Goal: Task Accomplishment & Management: Manage account settings

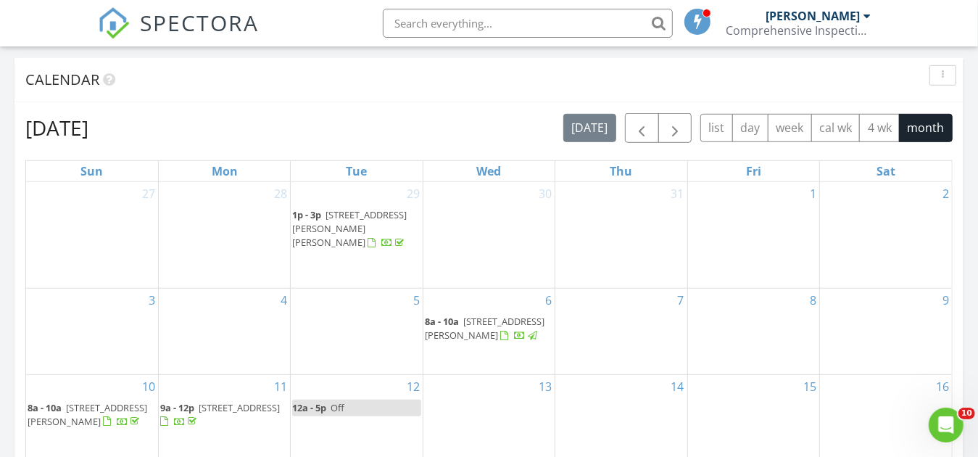
scroll to position [870, 0]
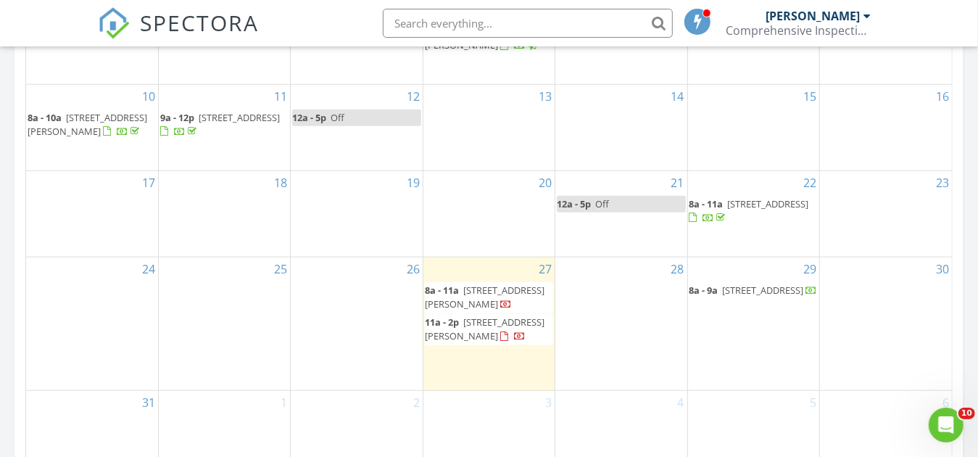
click at [782, 283] on span "6843 Quarterway Dr, Dallas 75248" at bounding box center [763, 289] width 81 height 13
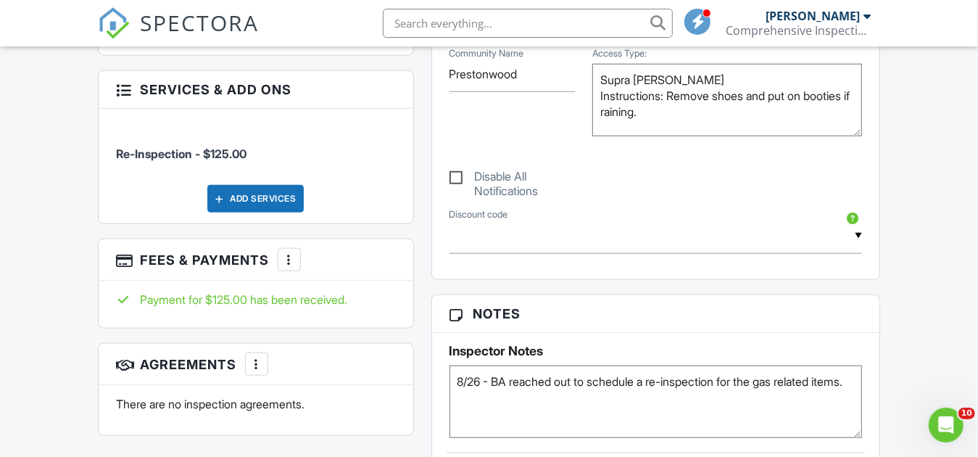
click at [295, 252] on div at bounding box center [289, 259] width 14 height 14
click at [65, 292] on div "Dashboard Templates Contacts Metrics Automations Advanced Settings Support Cent…" at bounding box center [489, 226] width 978 height 2100
click at [222, 191] on div at bounding box center [219, 198] width 14 height 14
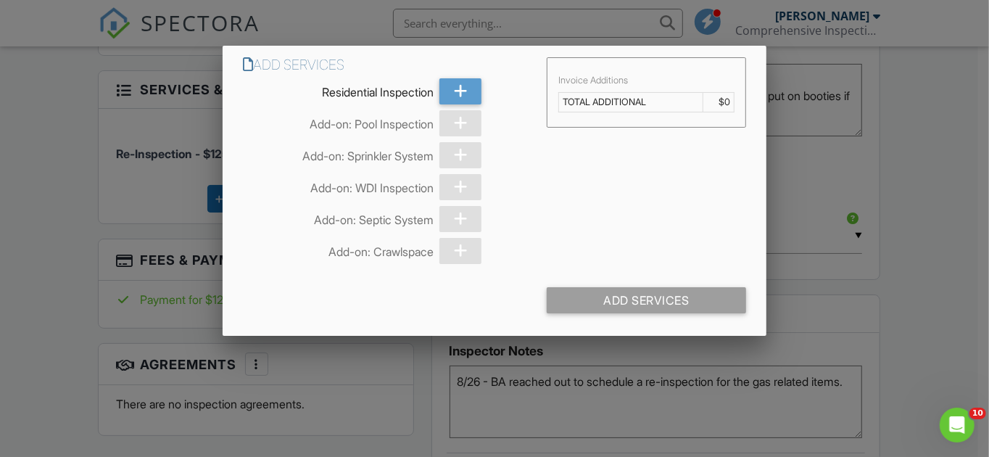
click at [15, 276] on div at bounding box center [494, 213] width 989 height 571
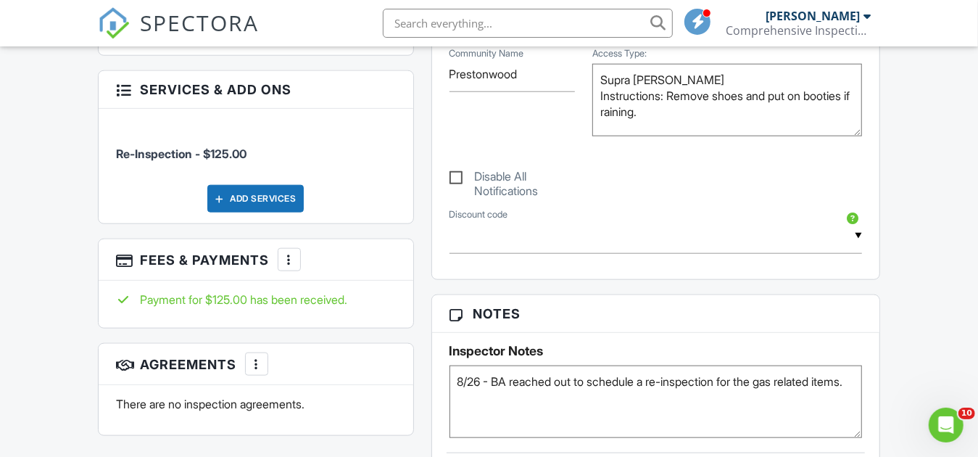
click at [14, 326] on div "Dashboard Templates Contacts Metrics Automations Advanced Settings Support Cent…" at bounding box center [489, 226] width 978 height 2100
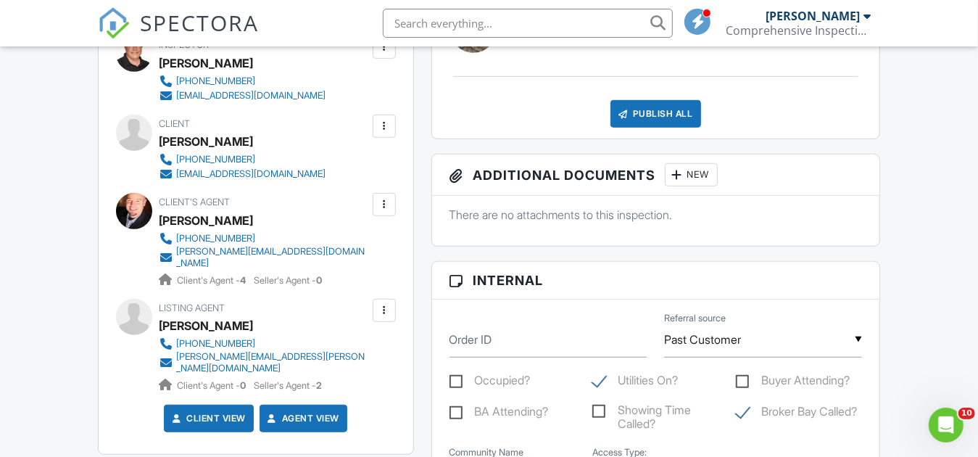
scroll to position [652, 0]
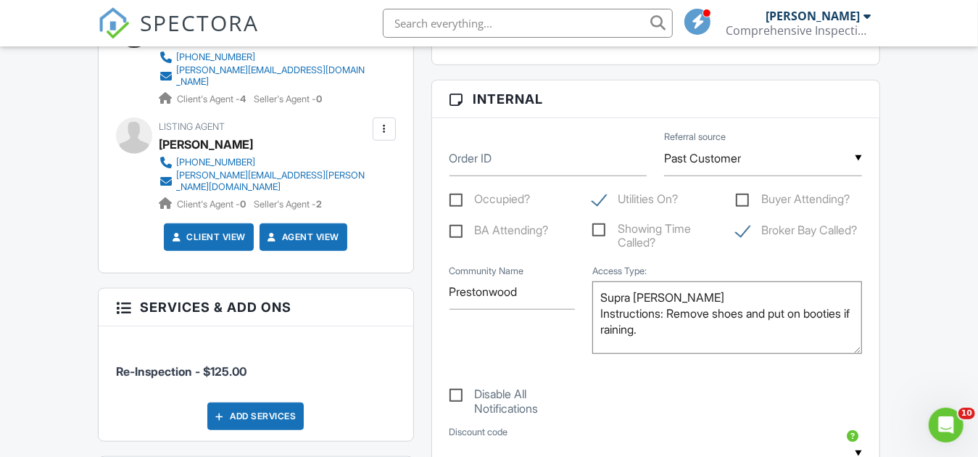
click at [118, 299] on div at bounding box center [123, 306] width 14 height 14
click at [124, 299] on div at bounding box center [123, 306] width 14 height 14
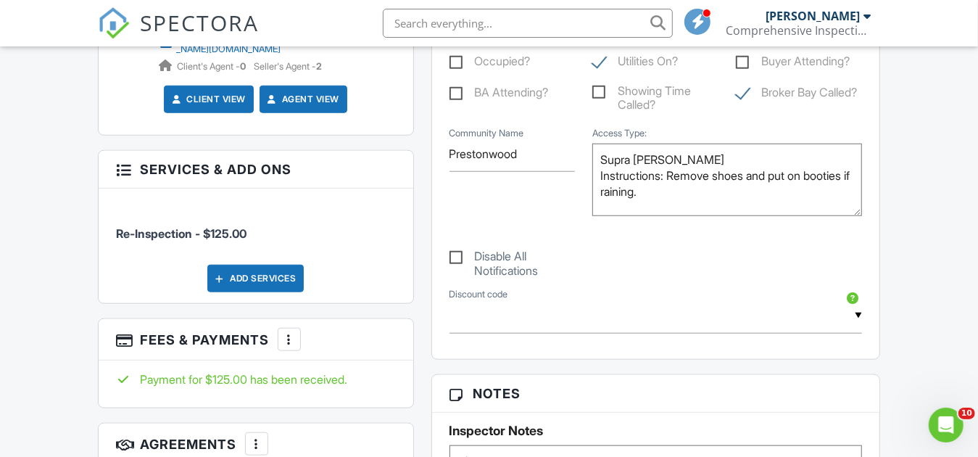
scroll to position [797, 0]
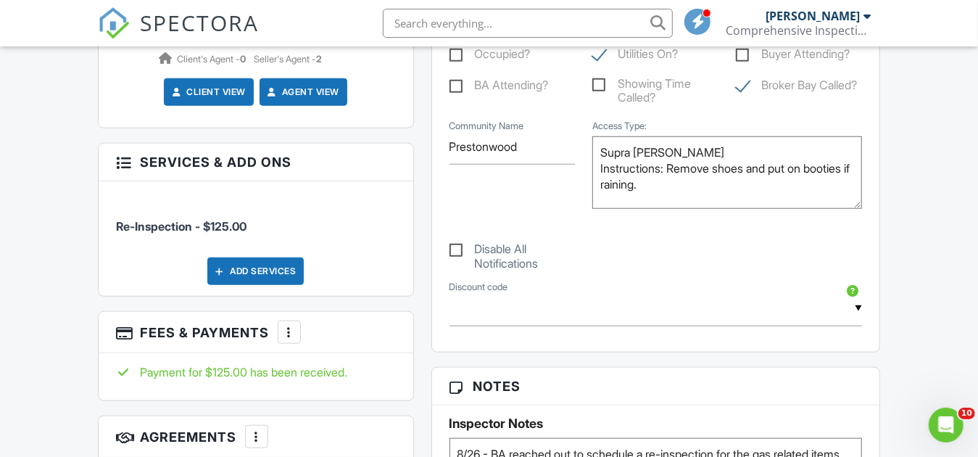
click at [293, 325] on div at bounding box center [289, 332] width 14 height 14
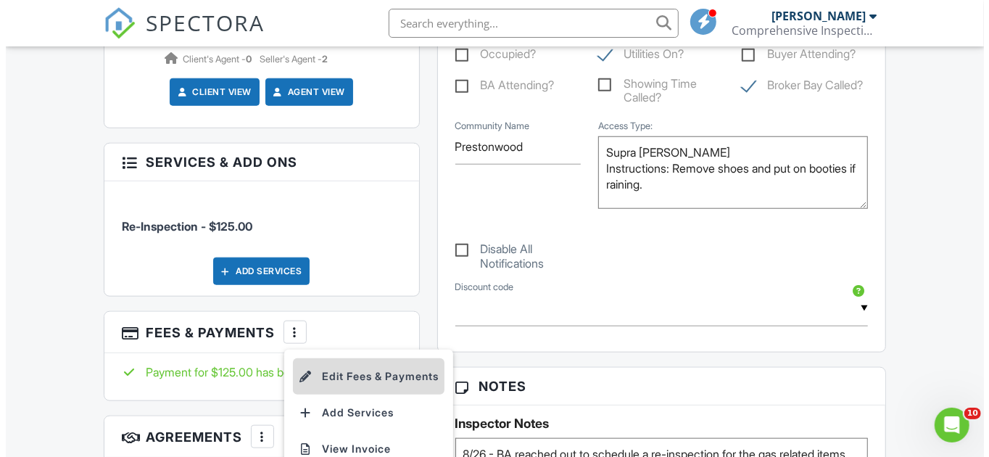
scroll to position [870, 0]
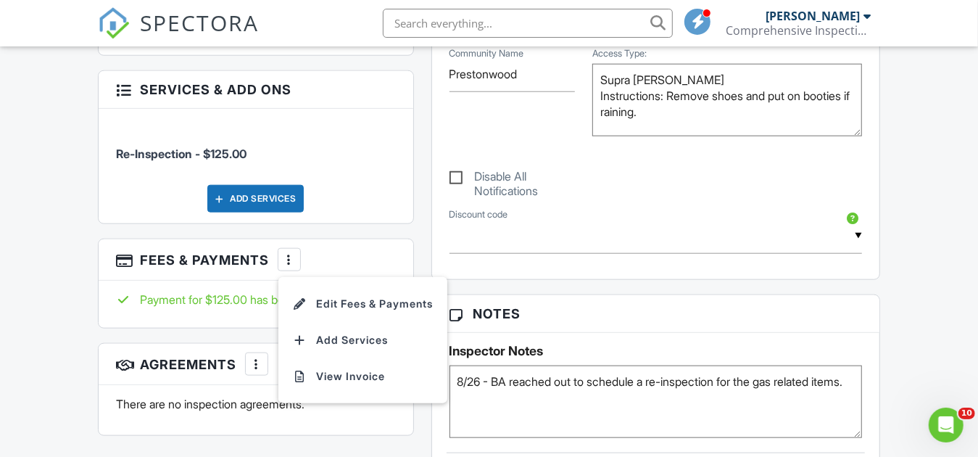
click at [361, 286] on li "Edit Fees & Payments" at bounding box center [363, 304] width 152 height 36
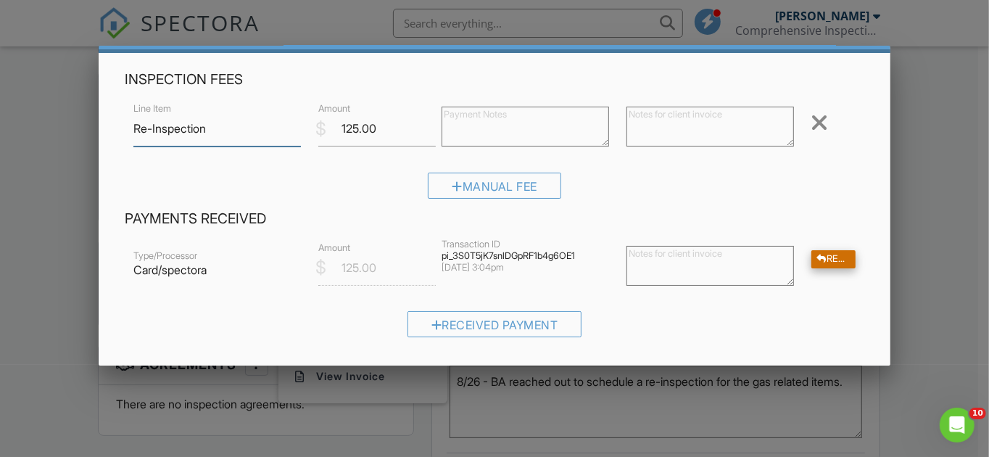
scroll to position [72, 0]
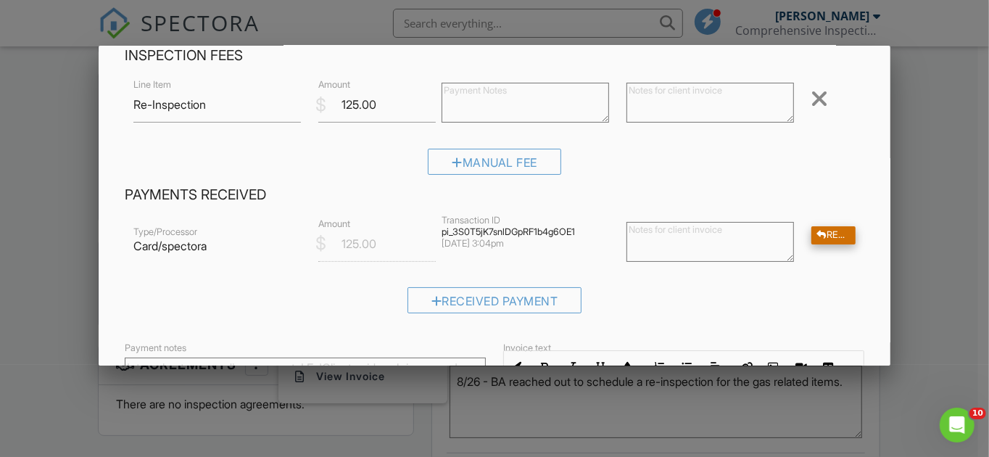
click at [830, 237] on div "Refund" at bounding box center [833, 235] width 44 height 18
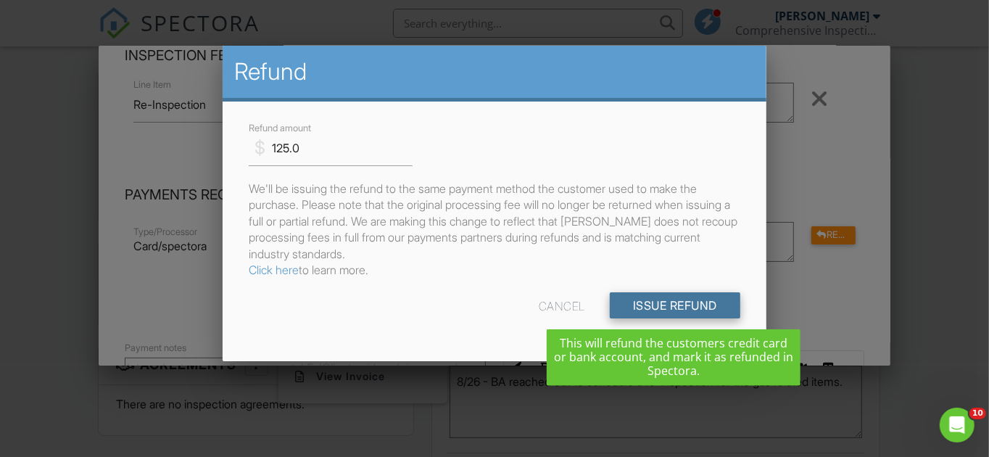
click at [660, 307] on input "Issue Refund" at bounding box center [675, 305] width 130 height 26
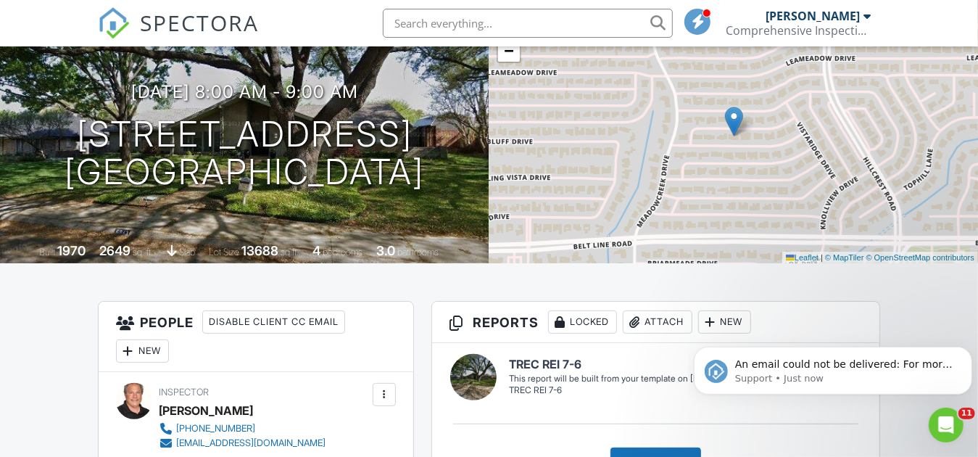
scroll to position [72, 0]
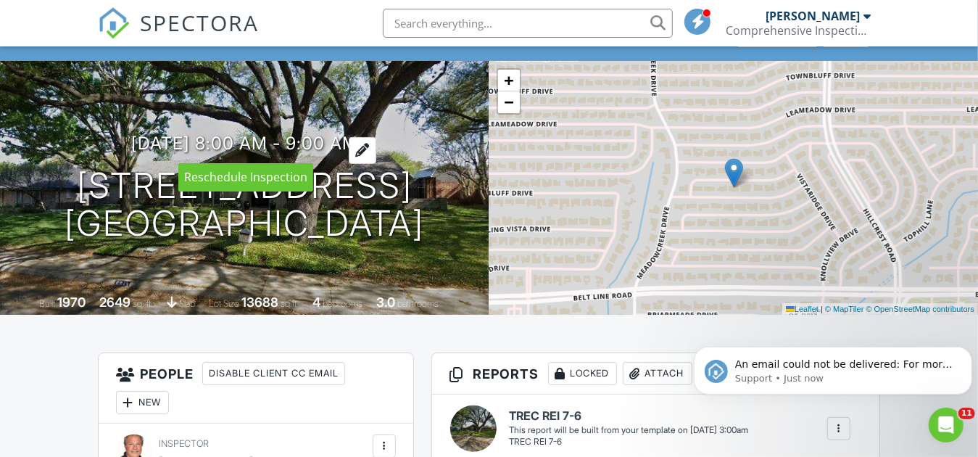
click at [376, 148] on div at bounding box center [363, 150] width 28 height 27
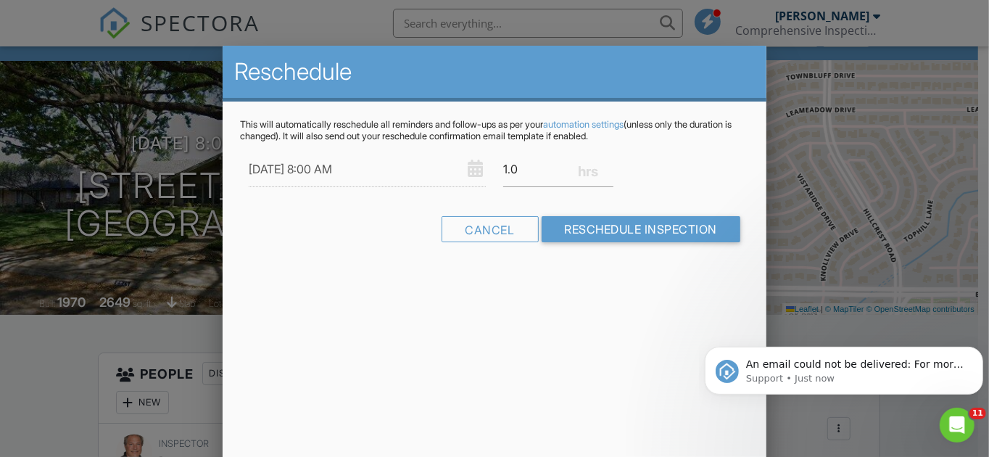
click at [566, 329] on div "Reschedule This will automatically reschedule all reminders and follow-ups as p…" at bounding box center [495, 299] width 544 height 507
click at [59, 379] on div at bounding box center [494, 213] width 989 height 571
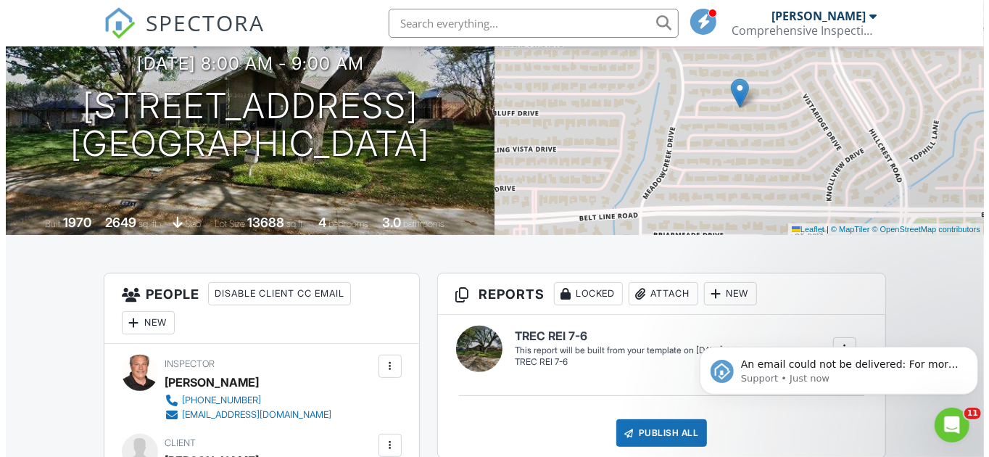
scroll to position [0, 0]
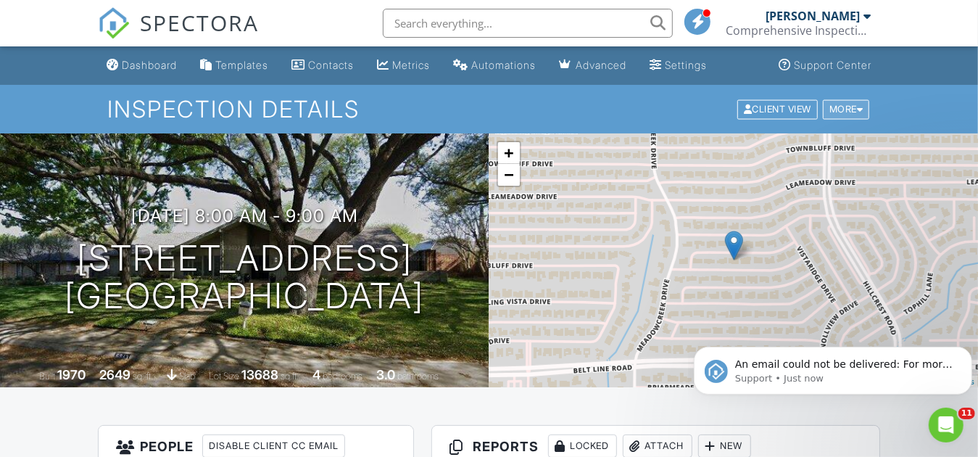
click at [856, 104] on div "More" at bounding box center [846, 109] width 47 height 20
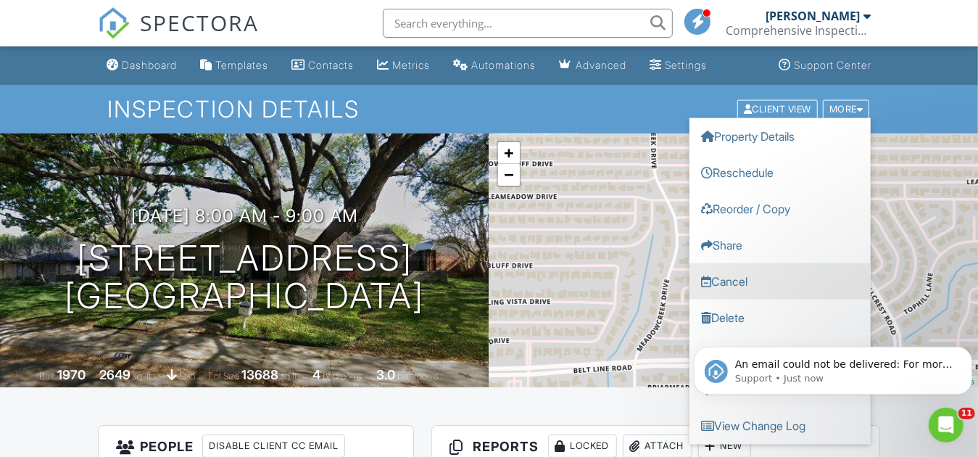
click at [773, 278] on link "Cancel" at bounding box center [779, 280] width 181 height 36
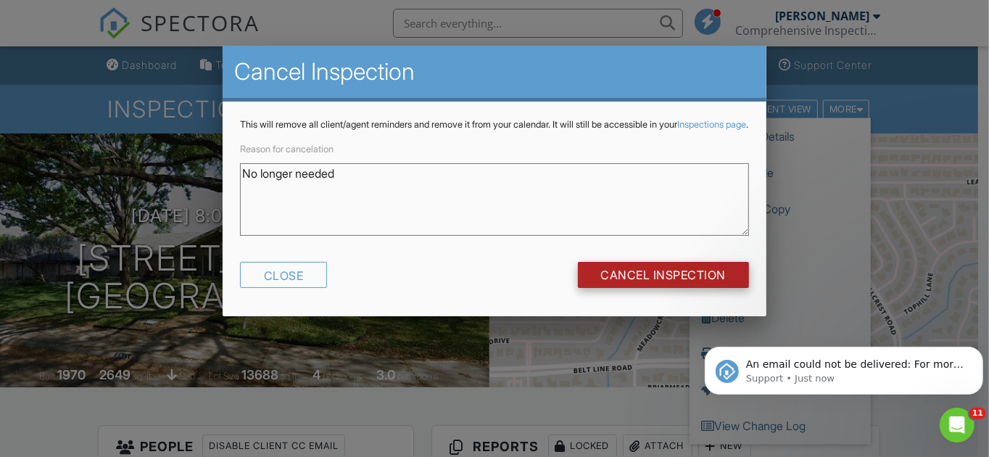
type textarea "No longer needed"
click at [618, 286] on input "Cancel Inspection" at bounding box center [664, 275] width 172 height 26
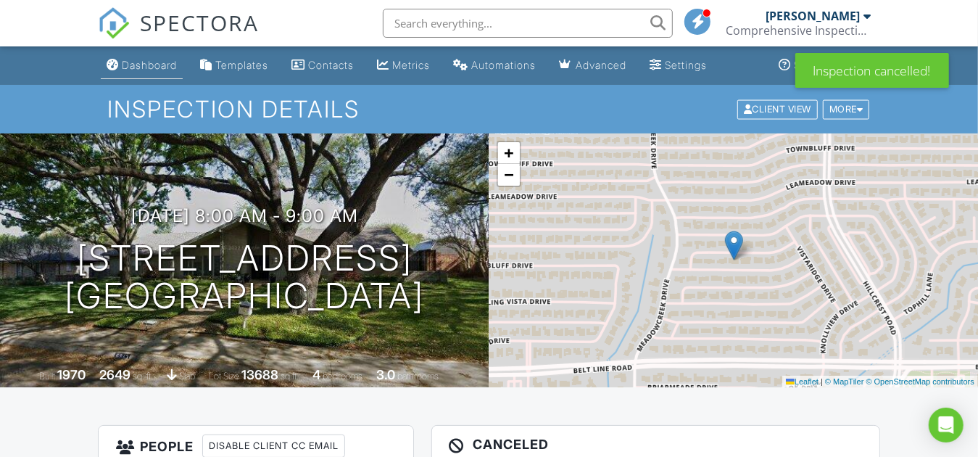
click at [177, 65] on div "Dashboard" at bounding box center [149, 65] width 55 height 12
